Goal: Navigation & Orientation: Find specific page/section

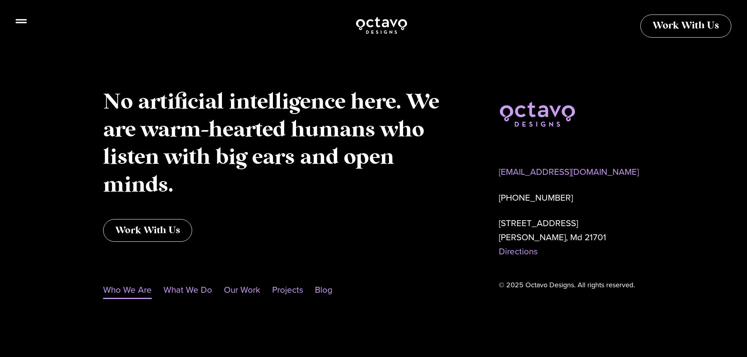
scroll to position [789, 0]
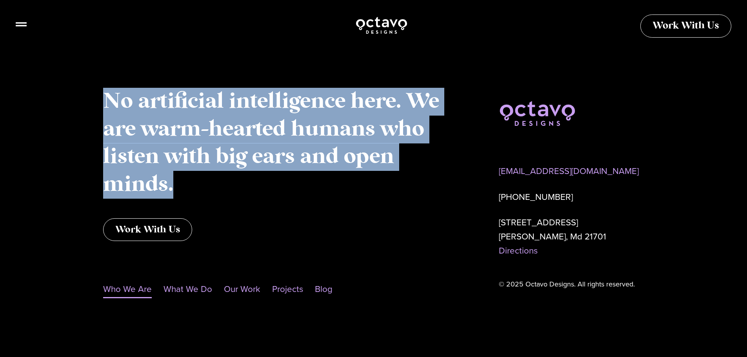
drag, startPoint x: 172, startPoint y: 191, endPoint x: 102, endPoint y: 105, distance: 110.1
click at [102, 105] on div "No artificial intelligence here. We are warm-hearted humans who listen with big…" at bounding box center [277, 193] width 356 height 218
click at [102, 104] on div "No artificial intelligence here. We are warm-hearted humans who listen with big…" at bounding box center [277, 193] width 356 height 218
drag, startPoint x: 105, startPoint y: 101, endPoint x: 245, endPoint y: 176, distance: 158.6
click at [245, 176] on p "No artificial intelligence here. We are warm-hearted humans who listen with big…" at bounding box center [277, 143] width 349 height 111
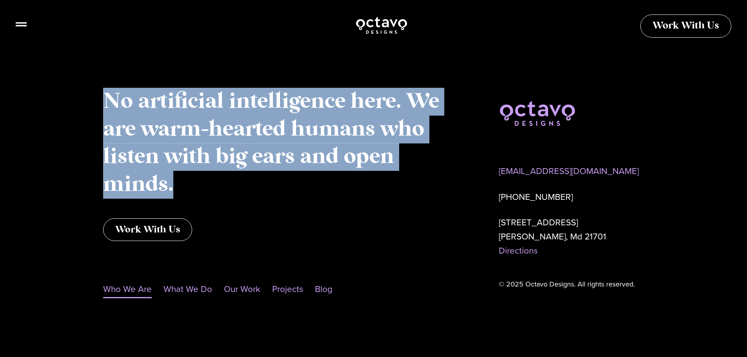
click at [222, 191] on p "No artificial intelligence here. We are warm-hearted humans who listen with big…" at bounding box center [277, 143] width 349 height 111
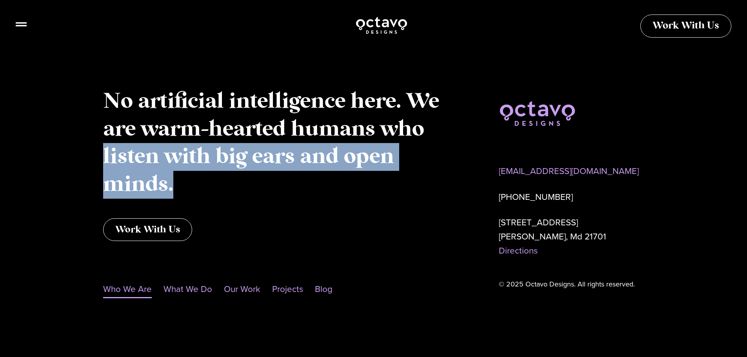
drag, startPoint x: 189, startPoint y: 184, endPoint x: 97, endPoint y: 151, distance: 97.4
click at [98, 151] on footer "No artificial intelligence here. We are warm-hearted humans who listen with big…" at bounding box center [373, 193] width 747 height 328
click at [98, 148] on footer "No artificial intelligence here. We are warm-hearted humans who listen with big…" at bounding box center [373, 193] width 747 height 328
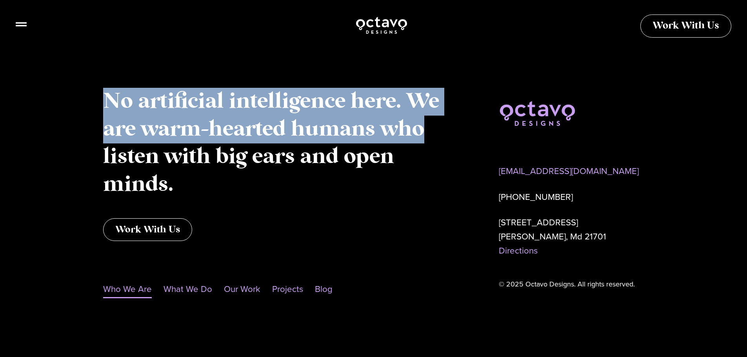
drag, startPoint x: 103, startPoint y: 108, endPoint x: 434, endPoint y: 142, distance: 332.7
click at [434, 142] on p "No artificial intelligence here. We are warm-hearted humans who listen with big…" at bounding box center [277, 143] width 349 height 111
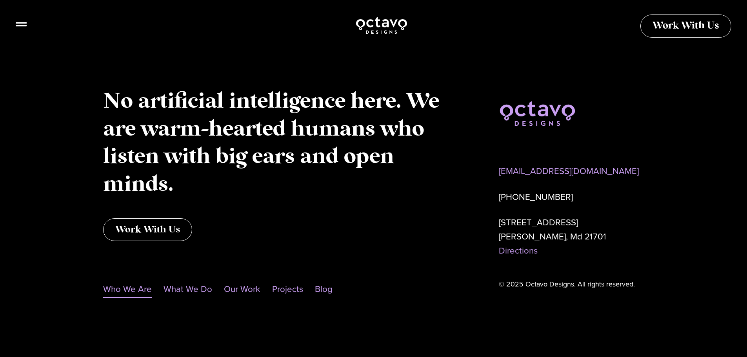
click at [427, 148] on p "No artificial intelligence here. We are warm-hearted humans who listen with big…" at bounding box center [277, 143] width 349 height 111
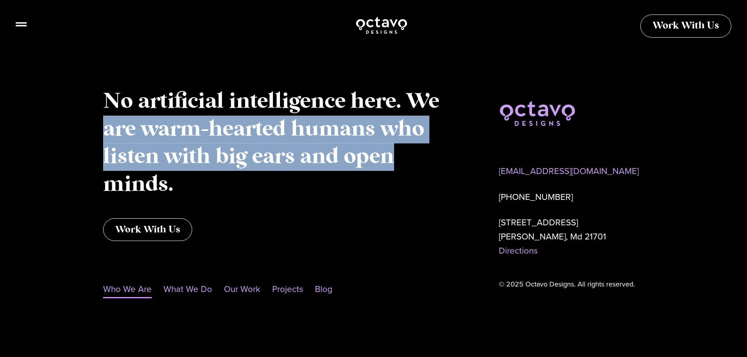
drag, startPoint x: 396, startPoint y: 157, endPoint x: 105, endPoint y: 132, distance: 291.7
click at [105, 132] on p "No artificial intelligence here. We are warm-hearted humans who listen with big…" at bounding box center [277, 143] width 349 height 111
click at [268, 149] on p "No artificial intelligence here. We are warm-hearted humans who listen with big…" at bounding box center [277, 143] width 349 height 111
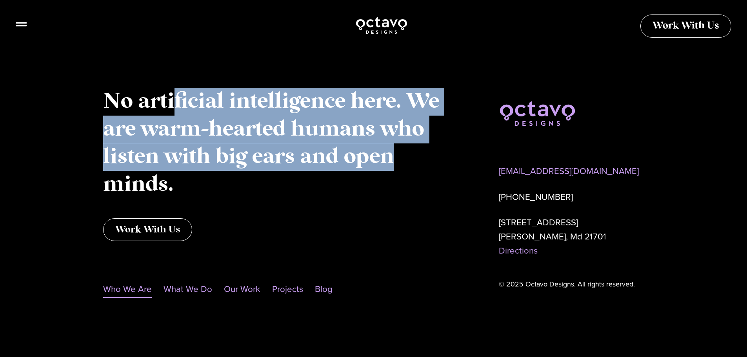
drag, startPoint x: 391, startPoint y: 157, endPoint x: 175, endPoint y: 102, distance: 222.1
click at [175, 102] on p "No artificial intelligence here. We are warm-hearted humans who listen with big…" at bounding box center [277, 143] width 349 height 111
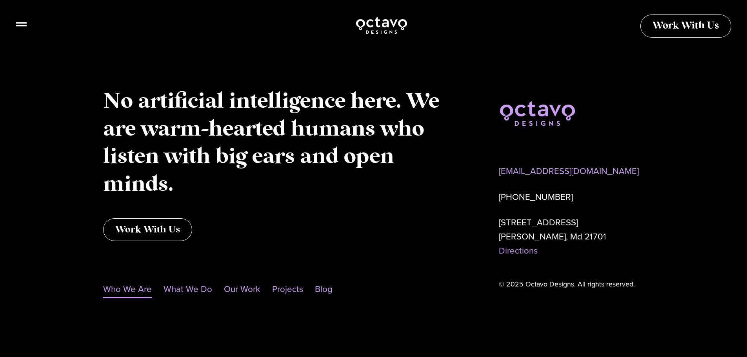
click at [267, 201] on div "No artificial intelligence here. We are warm-hearted humans who listen with big…" at bounding box center [277, 149] width 349 height 123
drag, startPoint x: 248, startPoint y: 163, endPoint x: 218, endPoint y: 162, distance: 29.8
click at [218, 162] on p "No artificial intelligence here. We are warm-hearted humans who listen with big…" at bounding box center [277, 143] width 349 height 111
drag, startPoint x: 217, startPoint y: 161, endPoint x: 250, endPoint y: 163, distance: 33.0
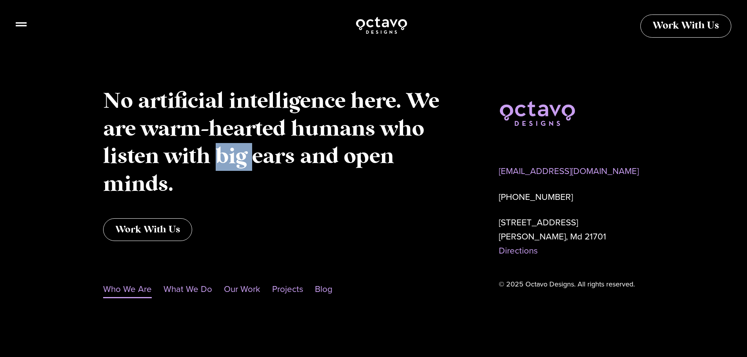
click at [250, 163] on p "No artificial intelligence here. We are warm-hearted humans who listen with big…" at bounding box center [277, 143] width 349 height 111
click at [246, 162] on p "No artificial intelligence here. We are warm-hearted humans who listen with big…" at bounding box center [277, 143] width 349 height 111
drag, startPoint x: 245, startPoint y: 162, endPoint x: 212, endPoint y: 162, distance: 33.0
click at [212, 162] on p "No artificial intelligence here. We are warm-hearted humans who listen with big…" at bounding box center [277, 143] width 349 height 111
click at [214, 163] on p "No artificial intelligence here. We are warm-hearted humans who listen with big…" at bounding box center [277, 143] width 349 height 111
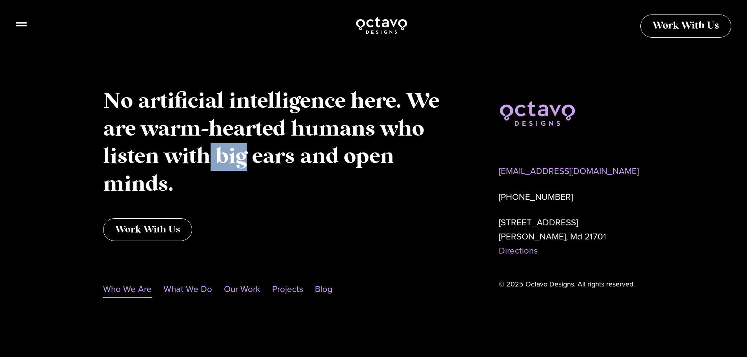
drag, startPoint x: 243, startPoint y: 158, endPoint x: 212, endPoint y: 160, distance: 31.0
click at [212, 160] on p "No artificial intelligence here. We are warm-hearted humans who listen with big…" at bounding box center [277, 143] width 349 height 111
click at [216, 160] on p "No artificial intelligence here. We are warm-hearted humans who listen with big…" at bounding box center [277, 143] width 349 height 111
drag, startPoint x: 216, startPoint y: 160, endPoint x: 243, endPoint y: 160, distance: 27.1
click at [243, 160] on p "No artificial intelligence here. We are warm-hearted humans who listen with big…" at bounding box center [277, 143] width 349 height 111
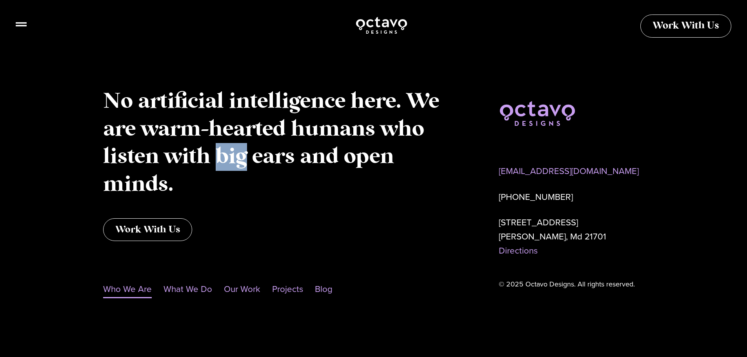
click at [239, 158] on p "No artificial intelligence here. We are warm-hearted humans who listen with big…" at bounding box center [277, 143] width 349 height 111
drag, startPoint x: 246, startPoint y: 157, endPoint x: 220, endPoint y: 158, distance: 26.7
click at [220, 158] on p "No artificial intelligence here. We are warm-hearted humans who listen with big…" at bounding box center [277, 143] width 349 height 111
click at [224, 159] on p "No artificial intelligence here. We are warm-hearted humans who listen with big…" at bounding box center [277, 143] width 349 height 111
drag, startPoint x: 227, startPoint y: 157, endPoint x: 233, endPoint y: 158, distance: 6.3
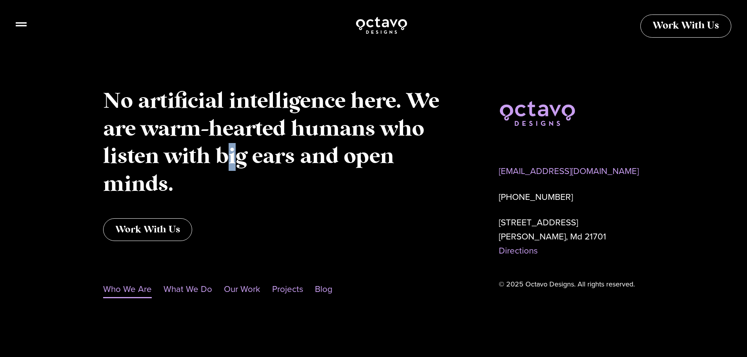
click at [233, 158] on p "No artificial intelligence here. We are warm-hearted humans who listen with big…" at bounding box center [277, 143] width 349 height 111
click at [229, 165] on p "No artificial intelligence here. We are warm-hearted humans who listen with big…" at bounding box center [277, 143] width 349 height 111
drag, startPoint x: 229, startPoint y: 163, endPoint x: 233, endPoint y: 163, distance: 4.7
click at [233, 163] on p "No artificial intelligence here. We are warm-hearted humans who listen with big…" at bounding box center [277, 143] width 349 height 111
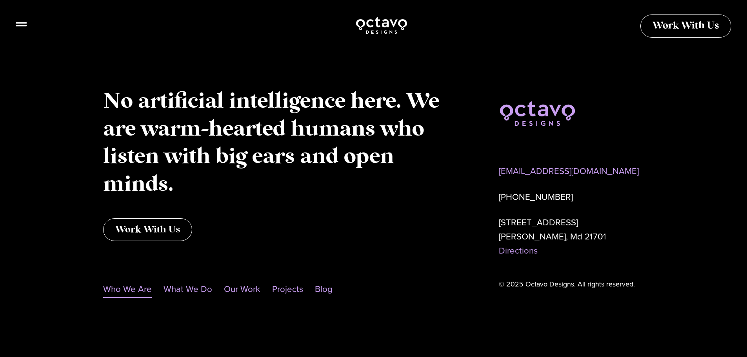
click at [231, 161] on p "No artificial intelligence here. We are warm-hearted humans who listen with big…" at bounding box center [277, 143] width 349 height 111
drag, startPoint x: 210, startPoint y: 161, endPoint x: 244, endPoint y: 162, distance: 33.3
click at [244, 162] on p "No artificial intelligence here. We are warm-hearted humans who listen with big…" at bounding box center [277, 143] width 349 height 111
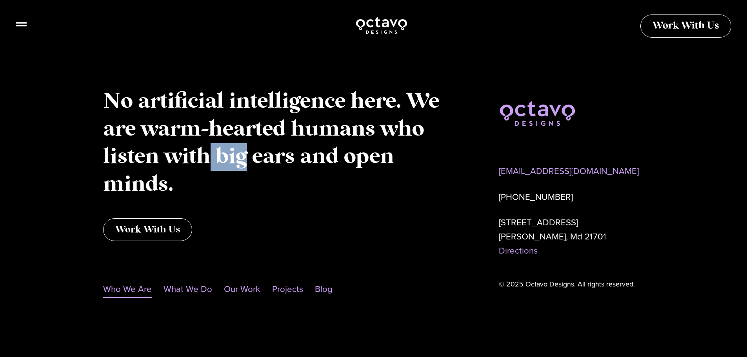
click at [235, 161] on p "No artificial intelligence here. We are warm-hearted humans who listen with big…" at bounding box center [277, 143] width 349 height 111
click at [231, 158] on p "No artificial intelligence here. We are warm-hearted humans who listen with big…" at bounding box center [277, 143] width 349 height 111
drag, startPoint x: 229, startPoint y: 158, endPoint x: 233, endPoint y: 158, distance: 4.3
click at [233, 158] on p "No artificial intelligence here. We are warm-hearted humans who listen with big…" at bounding box center [277, 143] width 349 height 111
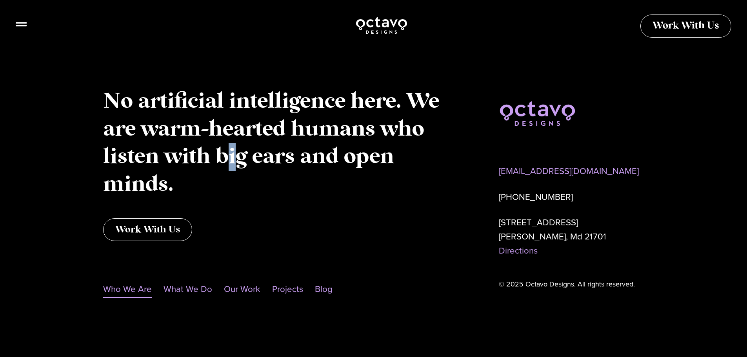
click at [233, 158] on p "No artificial intelligence here. We are warm-hearted humans who listen with big…" at bounding box center [277, 143] width 349 height 111
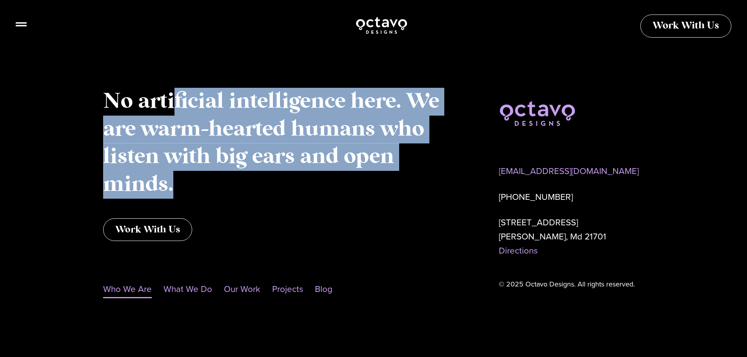
drag, startPoint x: 175, startPoint y: 185, endPoint x: 175, endPoint y: 108, distance: 76.5
click at [175, 108] on p "No artificial intelligence here. We are warm-hearted humans who listen with big…" at bounding box center [277, 143] width 349 height 111
click at [425, 214] on div "No artificial intelligence here. We are warm-hearted humans who listen with big…" at bounding box center [277, 193] width 356 height 218
drag, startPoint x: 167, startPoint y: 179, endPoint x: 98, endPoint y: 103, distance: 102.7
click at [96, 106] on footer "No artificial intelligence here. We are warm-hearted humans who listen with big…" at bounding box center [373, 193] width 747 height 328
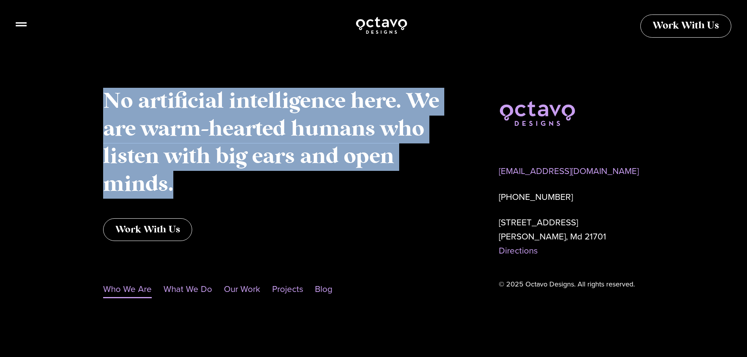
click at [98, 102] on footer "No artificial intelligence here. We are warm-hearted humans who listen with big…" at bounding box center [373, 193] width 747 height 328
drag, startPoint x: 104, startPoint y: 99, endPoint x: 390, endPoint y: 184, distance: 298.7
click at [390, 184] on p "No artificial intelligence here. We are warm-hearted humans who listen with big…" at bounding box center [277, 143] width 349 height 111
click at [385, 183] on p "No artificial intelligence here. We are warm-hearted humans who listen with big…" at bounding box center [277, 143] width 349 height 111
drag, startPoint x: 452, startPoint y: 181, endPoint x: 85, endPoint y: 100, distance: 375.4
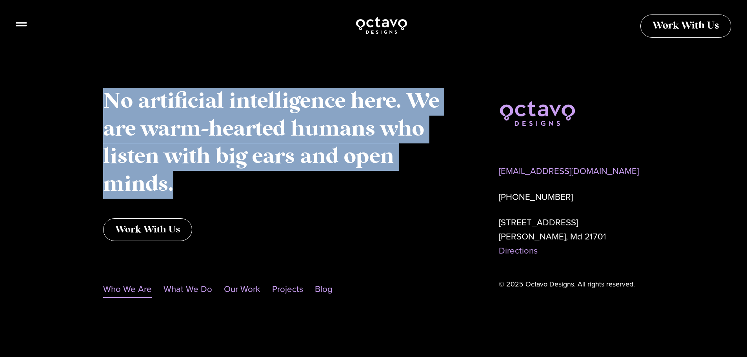
click at [85, 100] on footer "No artificial intelligence here. We are warm-hearted humans who listen with big…" at bounding box center [373, 193] width 747 height 328
click at [102, 100] on div "No artificial intelligence here. We are warm-hearted humans who listen with big…" at bounding box center [277, 193] width 356 height 218
drag, startPoint x: 105, startPoint y: 100, endPoint x: 192, endPoint y: 187, distance: 123.1
click at [192, 187] on p "No artificial intelligence here. We are warm-hearted humans who listen with big…" at bounding box center [277, 143] width 349 height 111
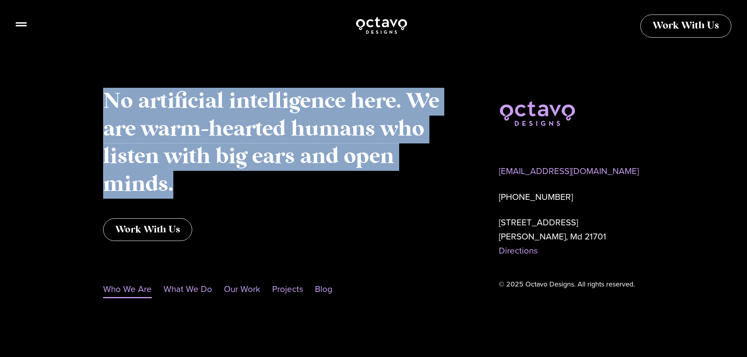
drag, startPoint x: 187, startPoint y: 187, endPoint x: 102, endPoint y: 106, distance: 117.6
click at [102, 106] on div "No artificial intelligence here. We are warm-hearted humans who listen with big…" at bounding box center [277, 193] width 356 height 218
click at [130, 132] on p "No artificial intelligence here. We are warm-hearted humans who listen with big…" at bounding box center [277, 143] width 349 height 111
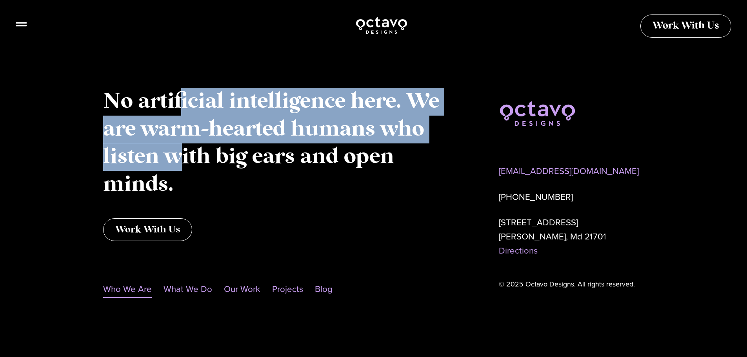
drag, startPoint x: 182, startPoint y: 102, endPoint x: 184, endPoint y: 156, distance: 54.9
click at [184, 156] on p "No artificial intelligence here. We are warm-hearted humans who listen with big…" at bounding box center [277, 143] width 349 height 111
click at [433, 130] on p "No artificial intelligence here. We are warm-hearted humans who listen with big…" at bounding box center [277, 143] width 349 height 111
drag, startPoint x: 195, startPoint y: 158, endPoint x: 196, endPoint y: 106, distance: 52.6
click at [196, 106] on p "No artificial intelligence here. We are warm-hearted humans who listen with big…" at bounding box center [277, 143] width 349 height 111
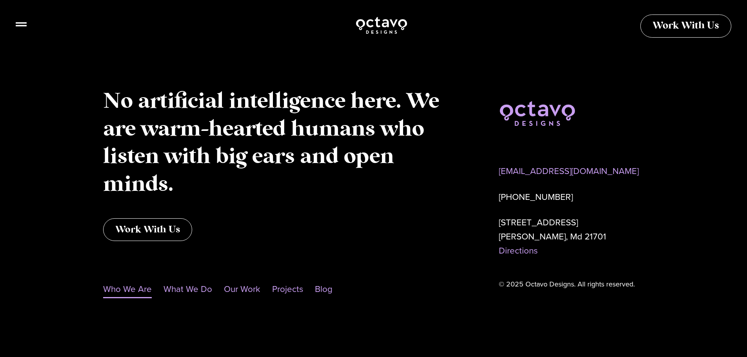
click at [335, 182] on p "No artificial intelligence here. We are warm-hearted humans who listen with big…" at bounding box center [277, 143] width 349 height 111
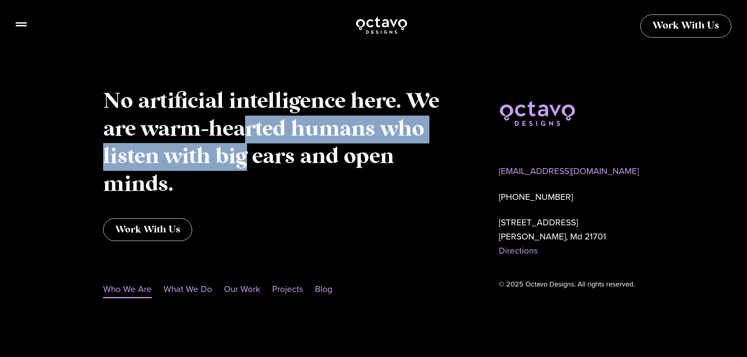
drag, startPoint x: 248, startPoint y: 160, endPoint x: 245, endPoint y: 137, distance: 22.9
click at [245, 137] on p "No artificial intelligence here. We are warm-hearted humans who listen with big…" at bounding box center [277, 143] width 349 height 111
click at [437, 154] on p "No artificial intelligence here. We are warm-hearted humans who listen with big…" at bounding box center [277, 143] width 349 height 111
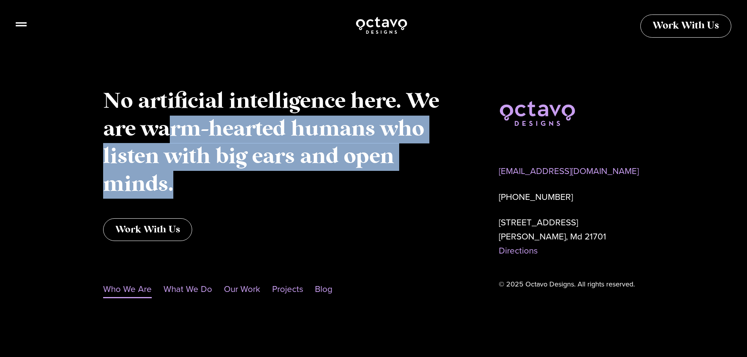
drag, startPoint x: 173, startPoint y: 188, endPoint x: 173, endPoint y: 132, distance: 56.1
click at [173, 132] on p "No artificial intelligence here. We are warm-hearted humans who listen with big…" at bounding box center [277, 143] width 349 height 111
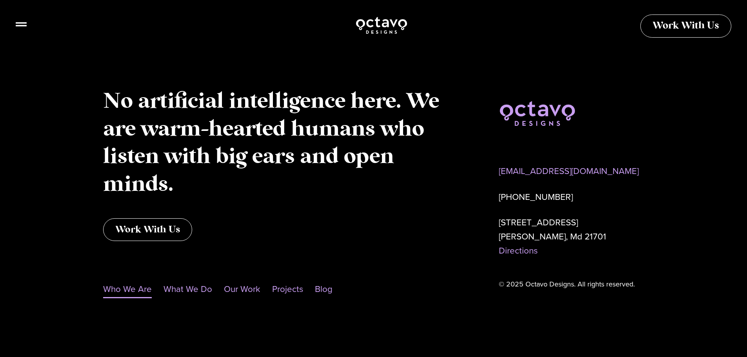
click at [382, 225] on div "Work With Us" at bounding box center [277, 229] width 349 height 23
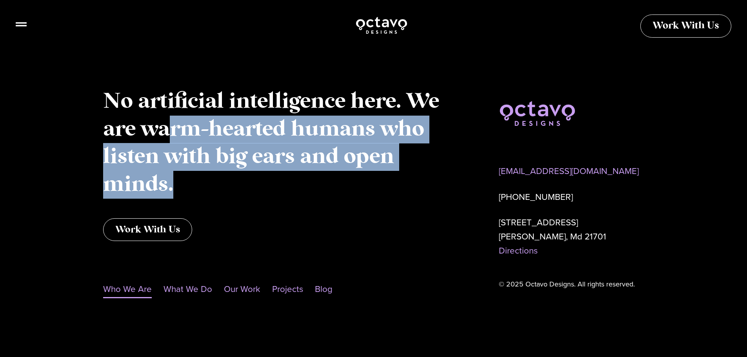
drag, startPoint x: 180, startPoint y: 173, endPoint x: 166, endPoint y: 133, distance: 41.9
click at [166, 133] on p "No artificial intelligence here. We are warm-hearted humans who listen with big…" at bounding box center [277, 143] width 349 height 111
